Goal: Find contact information: Find contact information

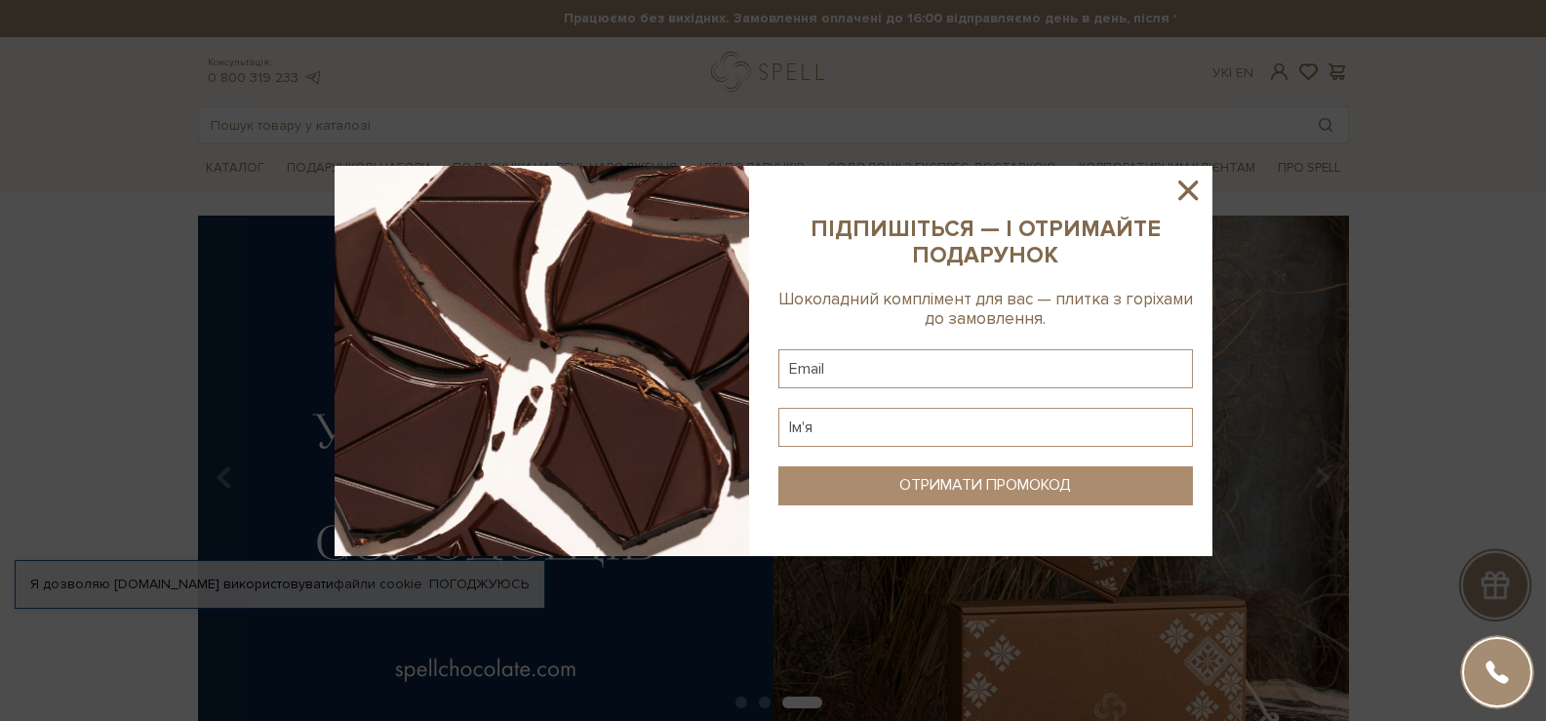
click at [1184, 196] on icon at bounding box center [1187, 190] width 33 height 33
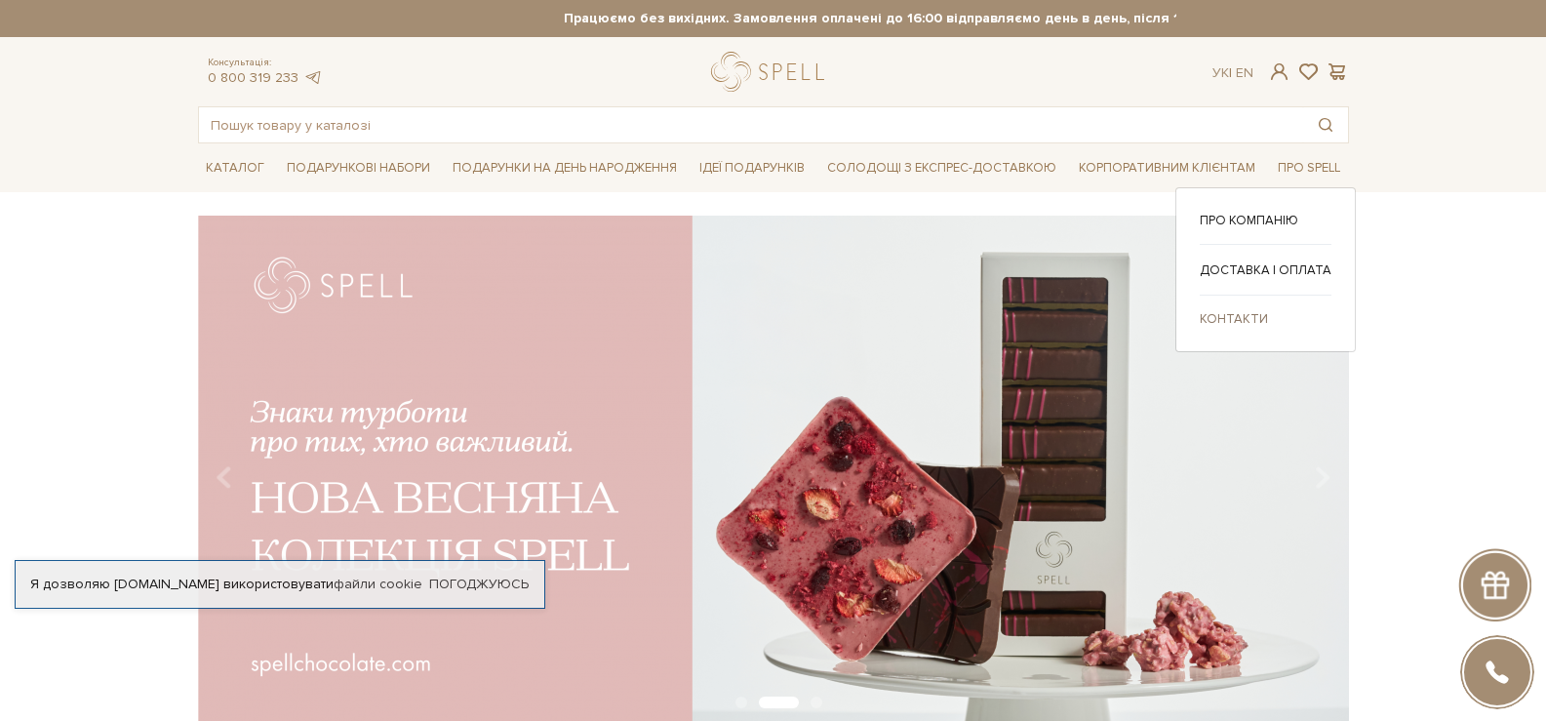
click at [1252, 322] on link "Контакти" at bounding box center [1266, 319] width 132 height 18
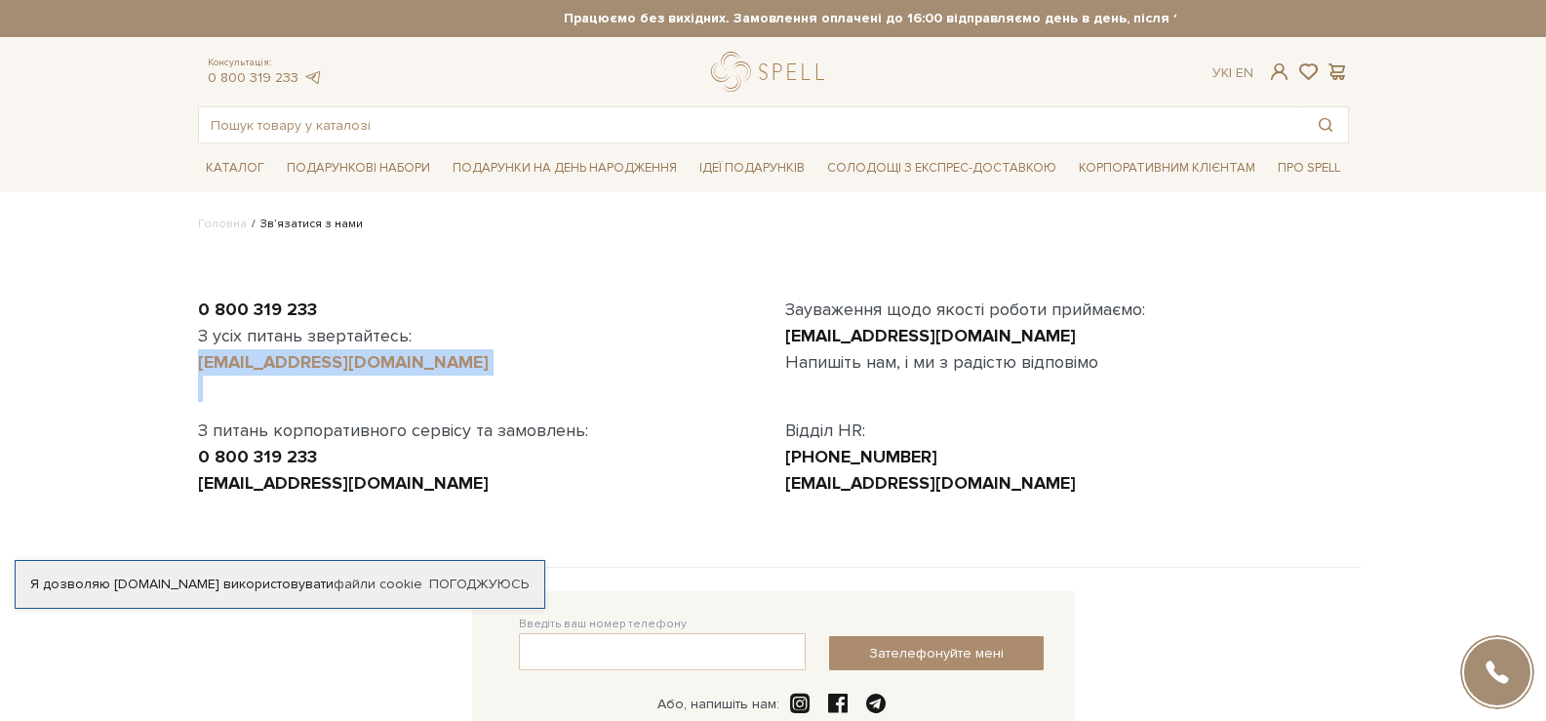
drag, startPoint x: 448, startPoint y: 385, endPoint x: 200, endPoint y: 364, distance: 248.7
click at [200, 364] on div "0 800 319 233 З усіх питань звертайтесь: [EMAIL_ADDRESS][DOMAIN_NAME] З питань …" at bounding box center [479, 397] width 587 height 200
copy div "[EMAIL_ADDRESS][DOMAIN_NAME]"
